Goal: Task Accomplishment & Management: Use online tool/utility

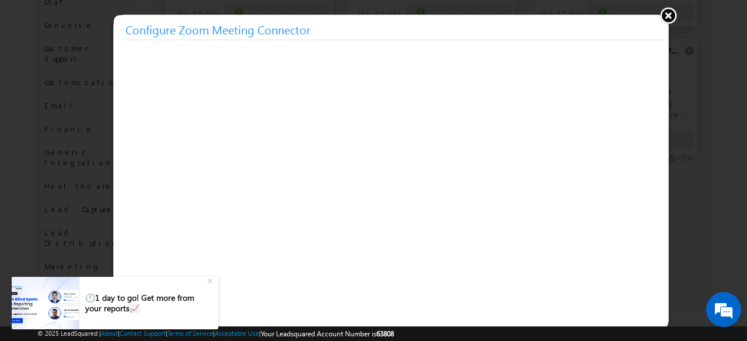
click at [669, 11] on button at bounding box center [668, 15] width 18 height 18
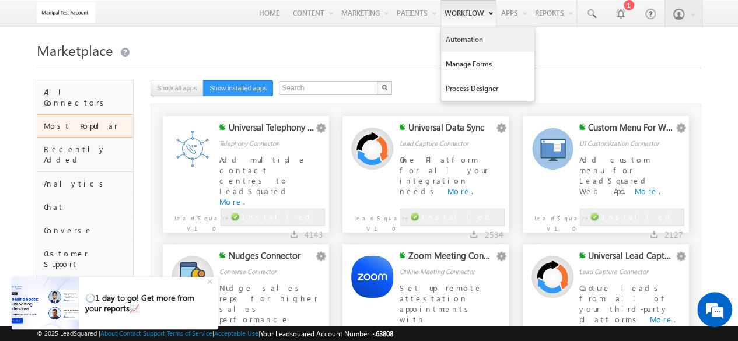
click at [467, 44] on link "Automation" at bounding box center [487, 39] width 93 height 25
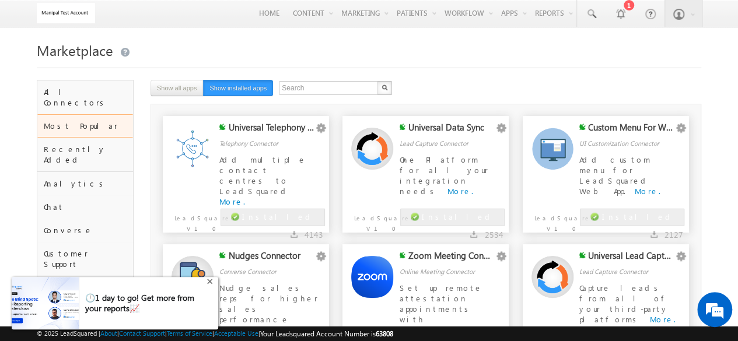
click at [211, 282] on div "+" at bounding box center [211, 280] width 14 height 14
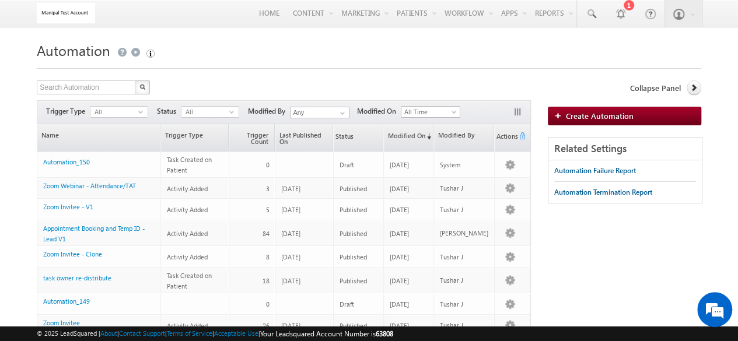
drag, startPoint x: 85, startPoint y: 207, endPoint x: 8, endPoint y: 186, distance: 80.4
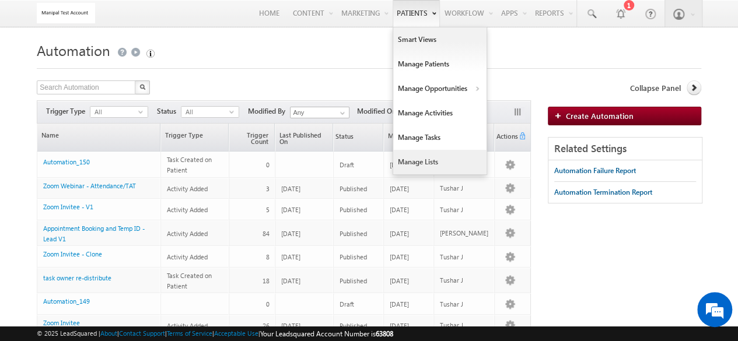
click at [417, 153] on link "Manage Lists" at bounding box center [439, 162] width 93 height 25
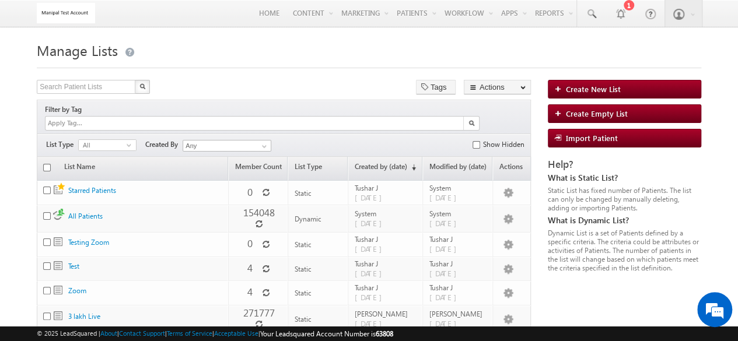
scroll to position [87, 0]
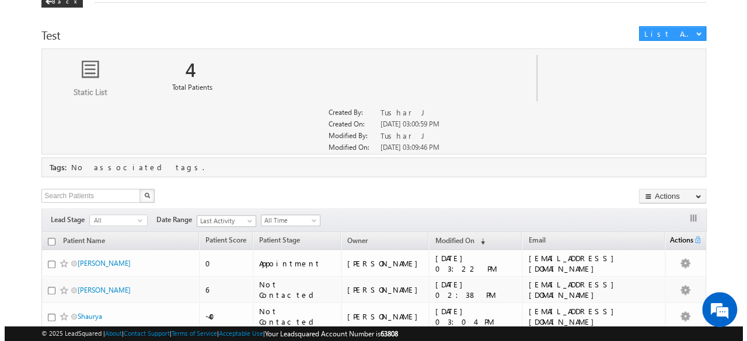
scroll to position [23, 0]
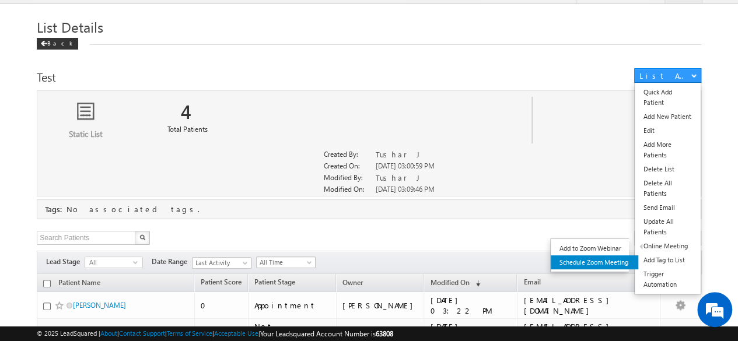
click at [599, 262] on link "Schedule Zoom Meeting" at bounding box center [595, 263] width 88 height 14
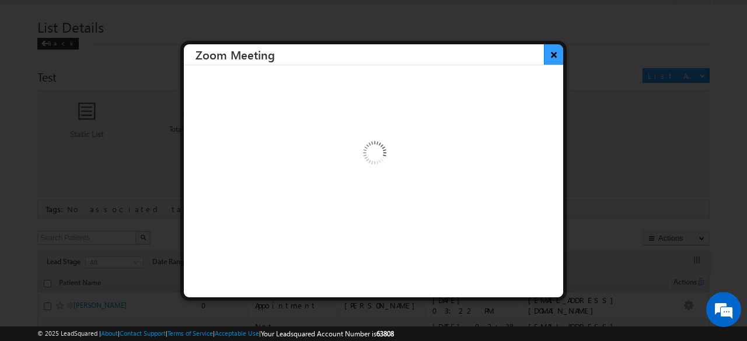
click at [544, 53] on button "×" at bounding box center [553, 54] width 19 height 20
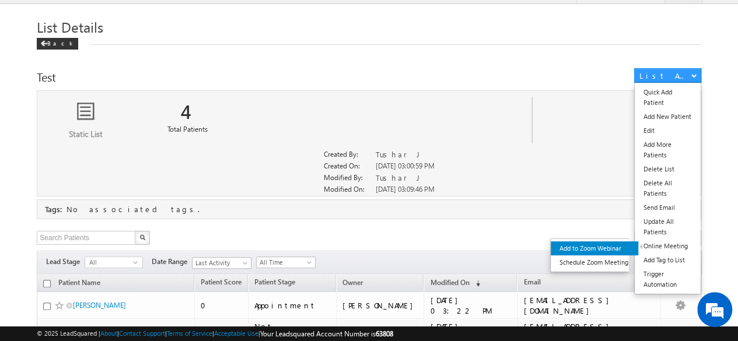
click at [597, 251] on link "Add to Zoom Webinar" at bounding box center [595, 249] width 88 height 14
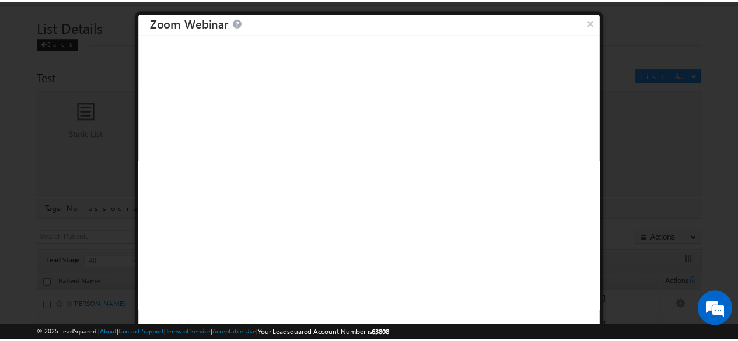
scroll to position [0, 0]
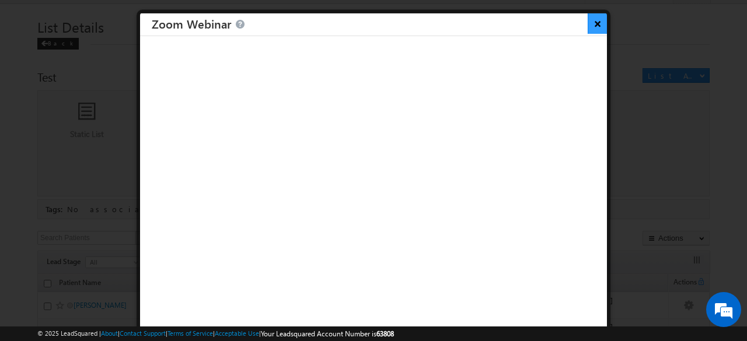
click at [588, 25] on button "×" at bounding box center [597, 23] width 19 height 20
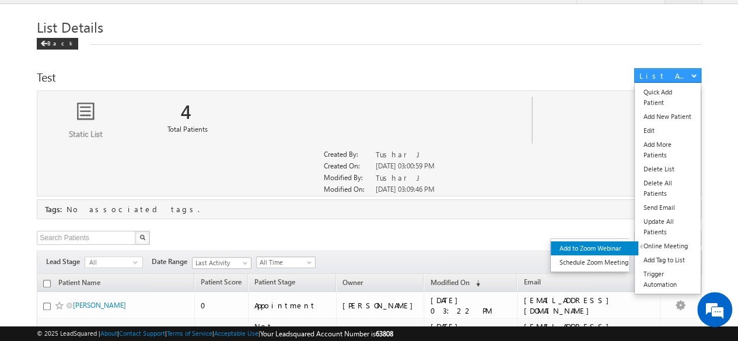
click at [598, 243] on link "Add to Zoom Webinar" at bounding box center [595, 249] width 88 height 14
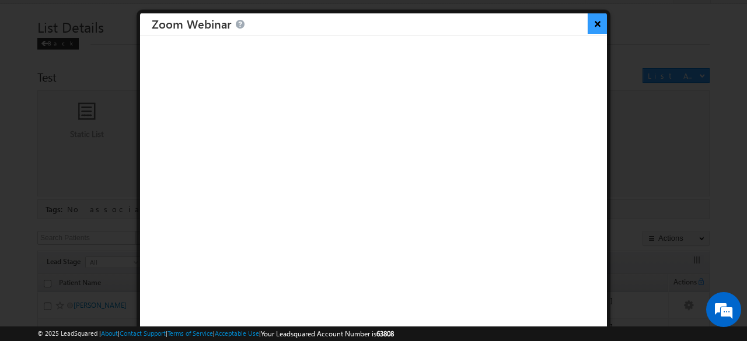
click at [588, 25] on button "×" at bounding box center [597, 23] width 19 height 20
